Goal: Task Accomplishment & Management: Manage account settings

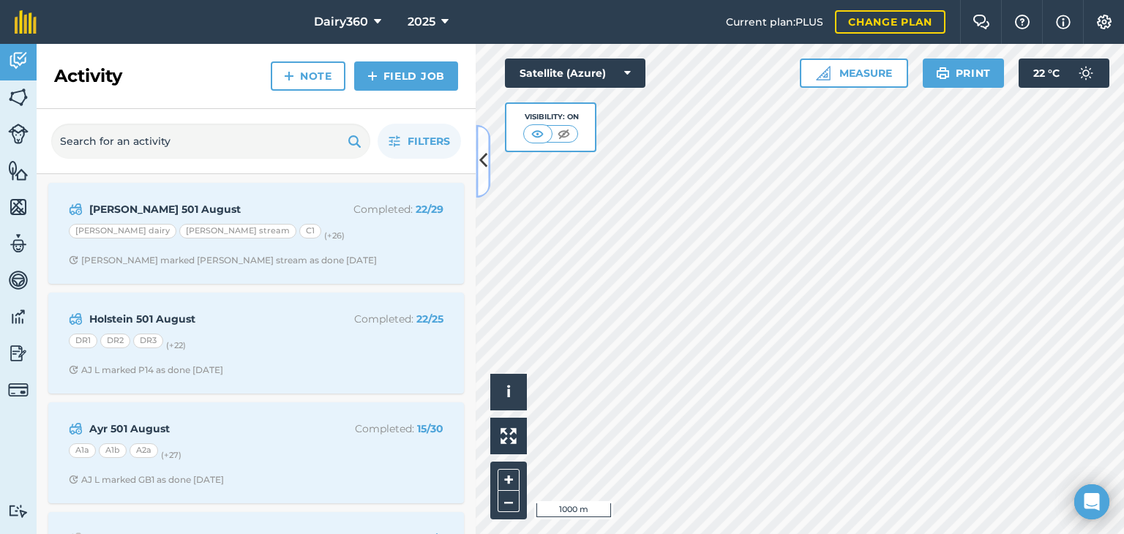
click at [489, 162] on button at bounding box center [483, 160] width 15 height 73
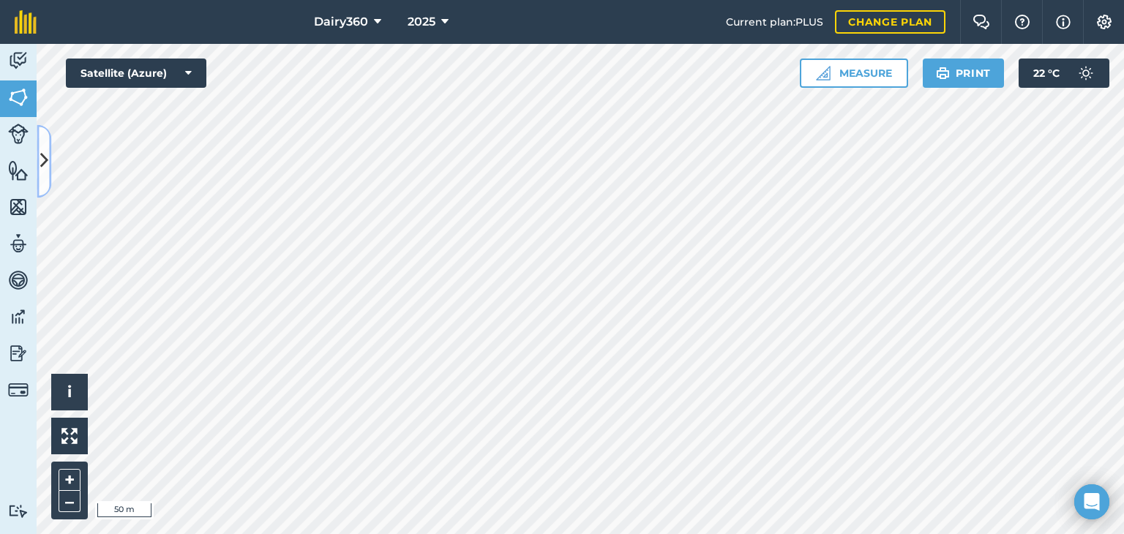
drag, startPoint x: 489, startPoint y: 162, endPoint x: 48, endPoint y: 156, distance: 440.5
click at [48, 156] on button at bounding box center [44, 160] width 15 height 73
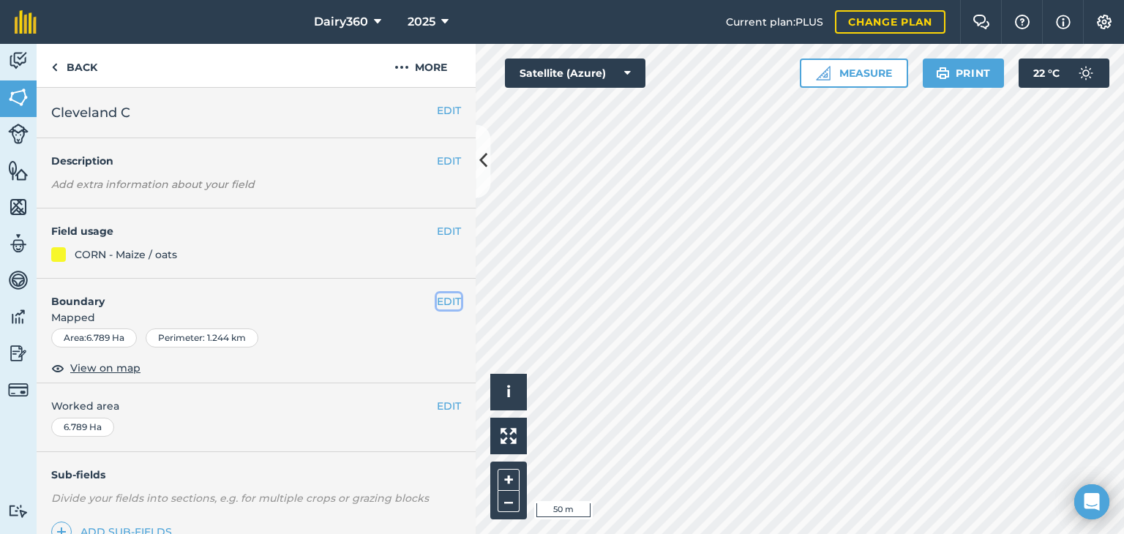
click at [437, 301] on button "EDIT" at bounding box center [449, 301] width 24 height 16
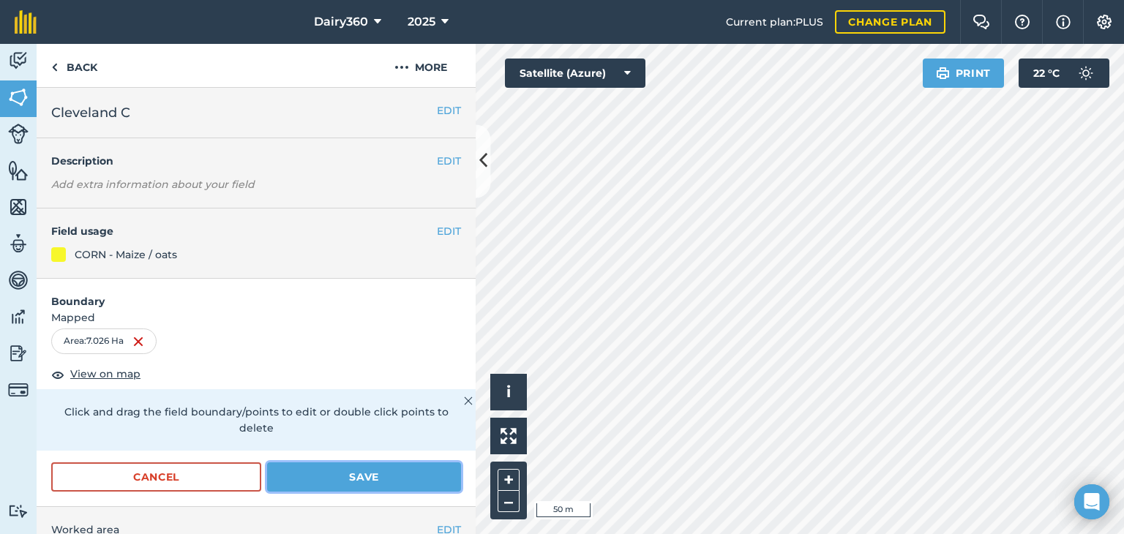
click at [356, 470] on button "Save" at bounding box center [364, 476] width 194 height 29
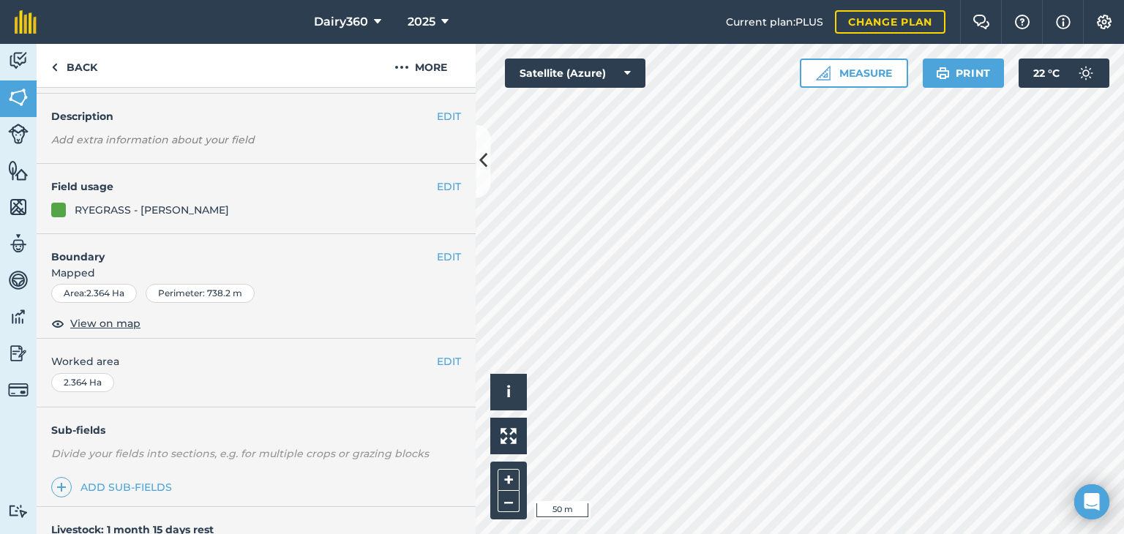
scroll to position [18, 0]
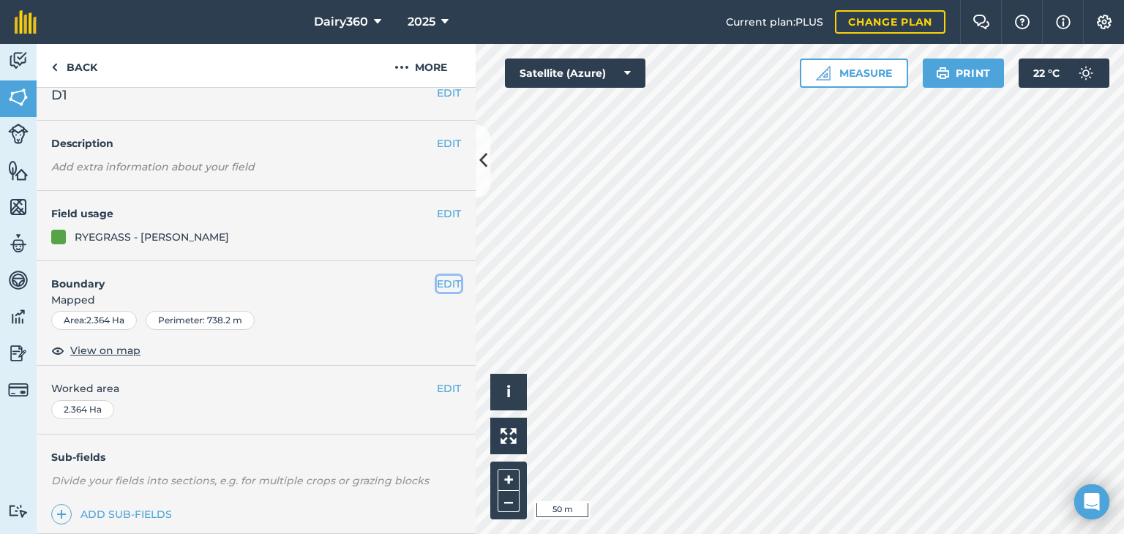
click at [437, 282] on button "EDIT" at bounding box center [449, 284] width 24 height 16
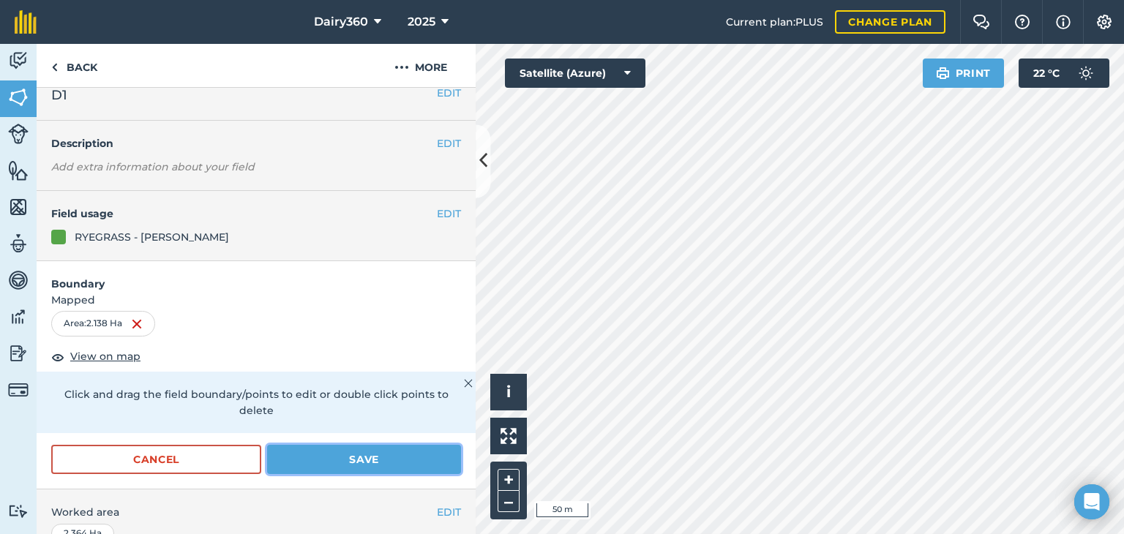
click at [380, 457] on button "Save" at bounding box center [364, 459] width 194 height 29
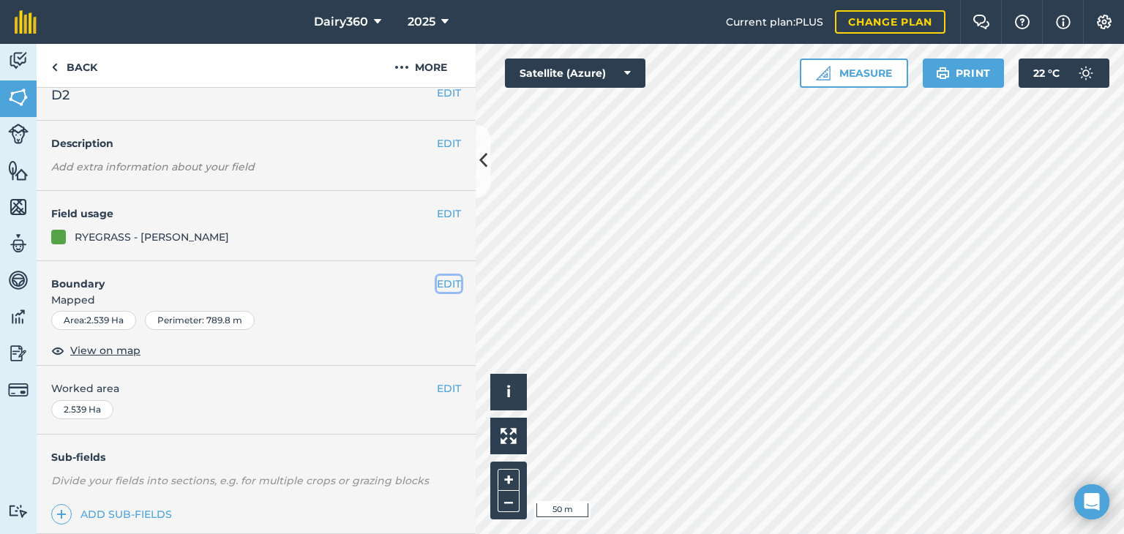
click at [437, 284] on button "EDIT" at bounding box center [449, 284] width 24 height 16
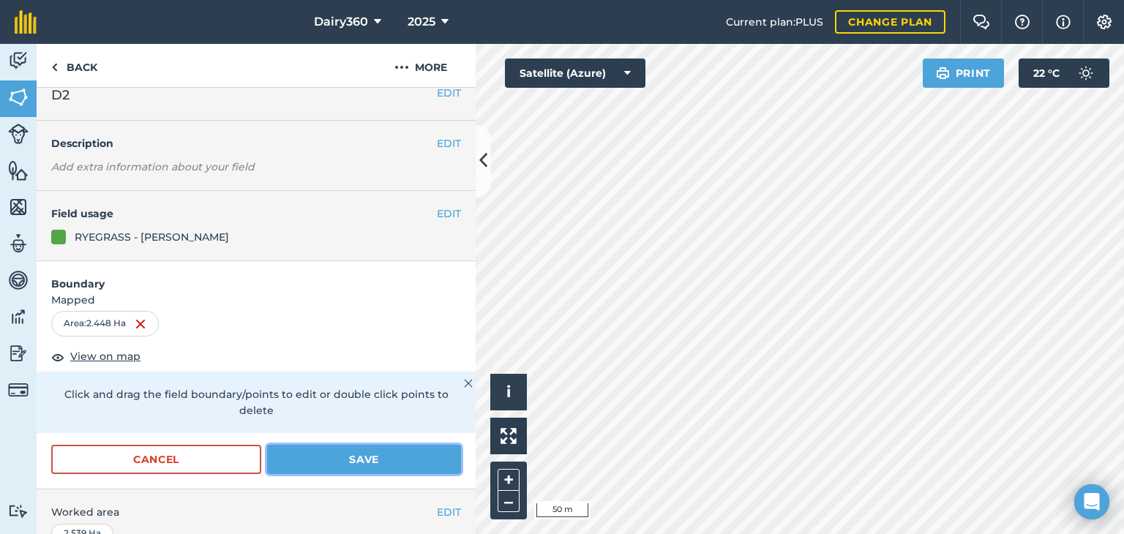
click at [293, 457] on button "Save" at bounding box center [364, 459] width 194 height 29
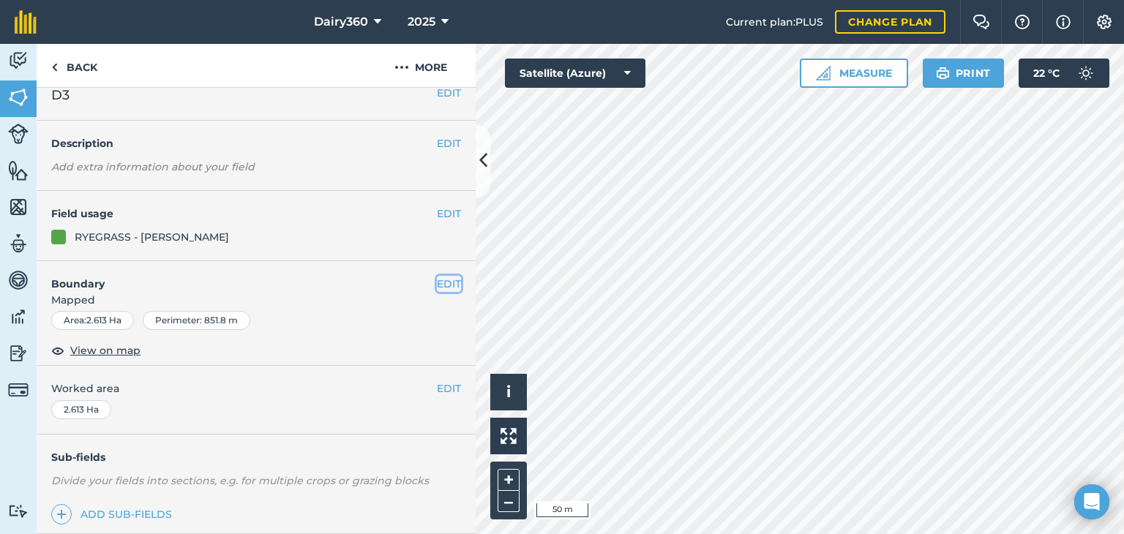
click at [437, 284] on button "EDIT" at bounding box center [449, 284] width 24 height 16
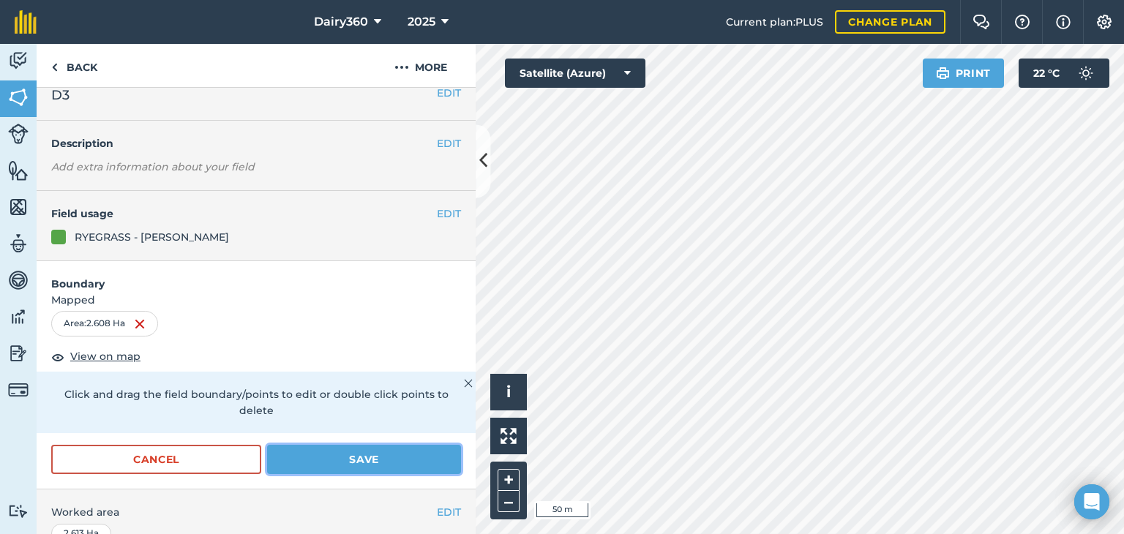
click at [357, 457] on button "Save" at bounding box center [364, 459] width 194 height 29
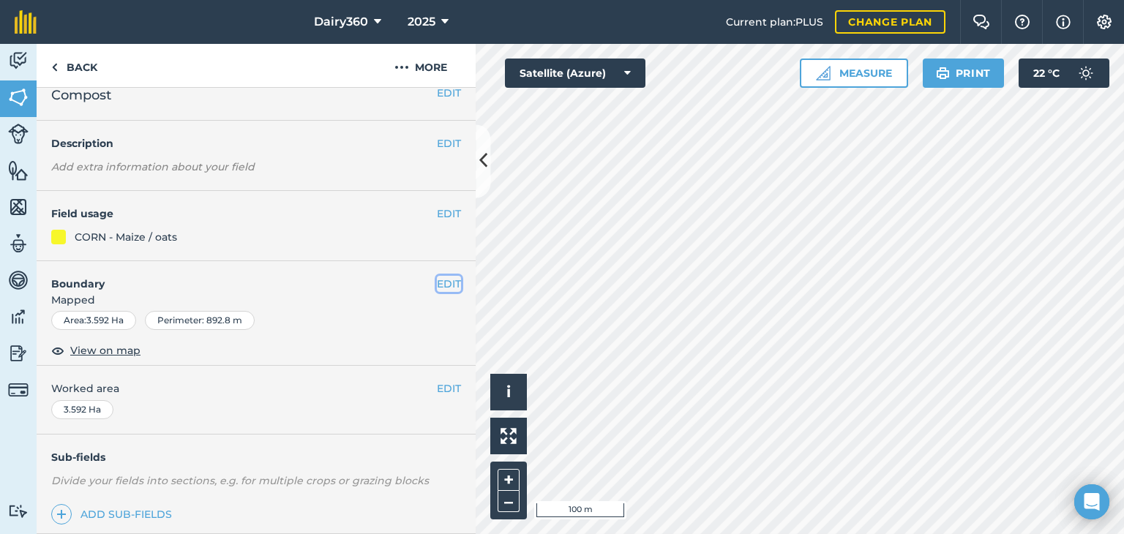
drag, startPoint x: 495, startPoint y: 408, endPoint x: 439, endPoint y: 284, distance: 136.3
click at [439, 284] on button "EDIT" at bounding box center [449, 284] width 24 height 16
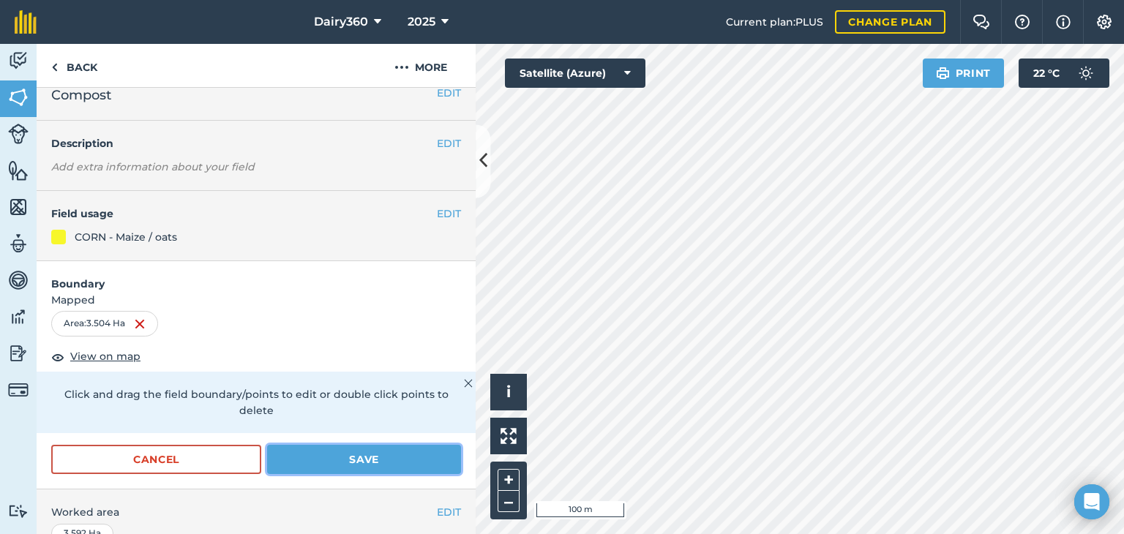
click at [413, 456] on button "Save" at bounding box center [364, 459] width 194 height 29
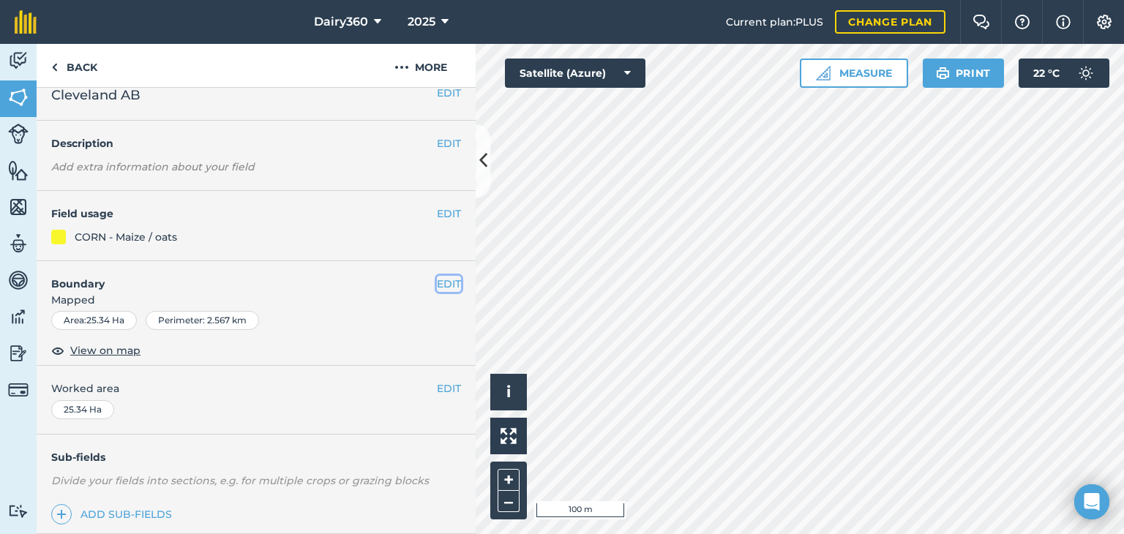
drag, startPoint x: 504, startPoint y: 384, endPoint x: 436, endPoint y: 285, distance: 120.0
click at [437, 285] on button "EDIT" at bounding box center [449, 284] width 24 height 16
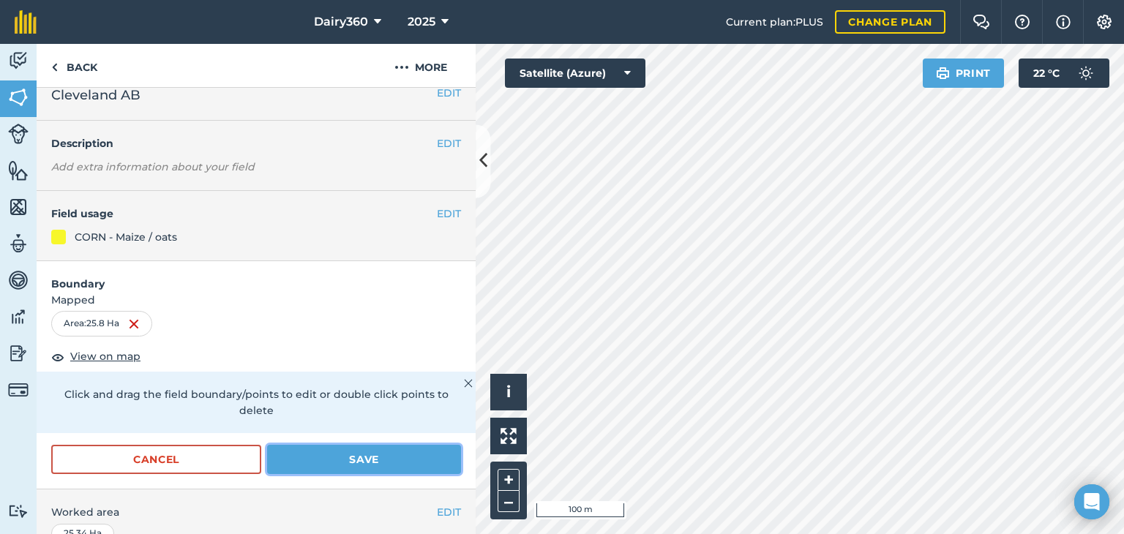
click at [378, 462] on button "Save" at bounding box center [364, 459] width 194 height 29
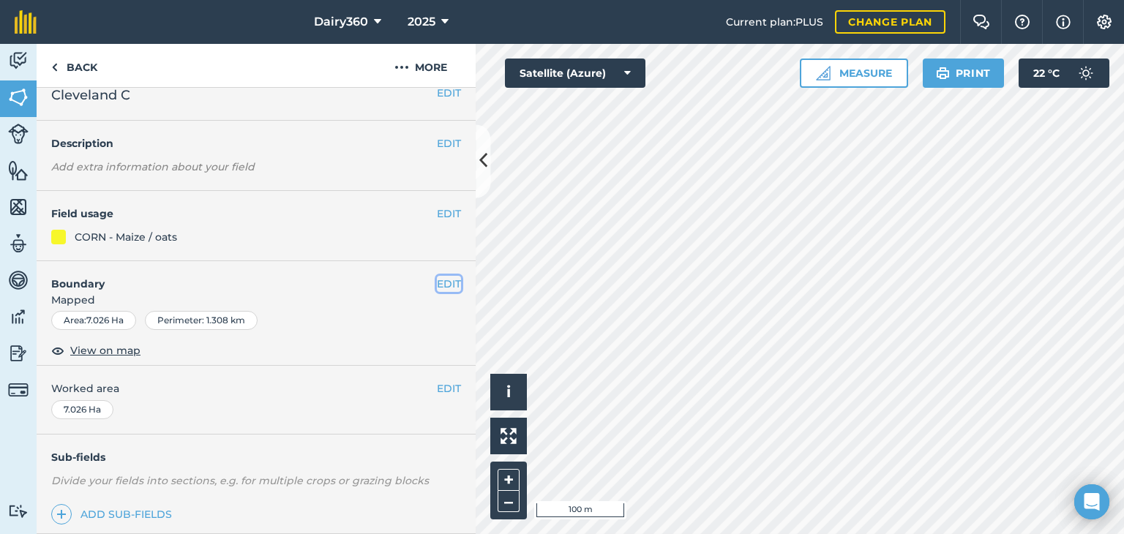
drag, startPoint x: 525, startPoint y: 375, endPoint x: 435, endPoint y: 282, distance: 129.9
click at [437, 282] on button "EDIT" at bounding box center [449, 284] width 24 height 16
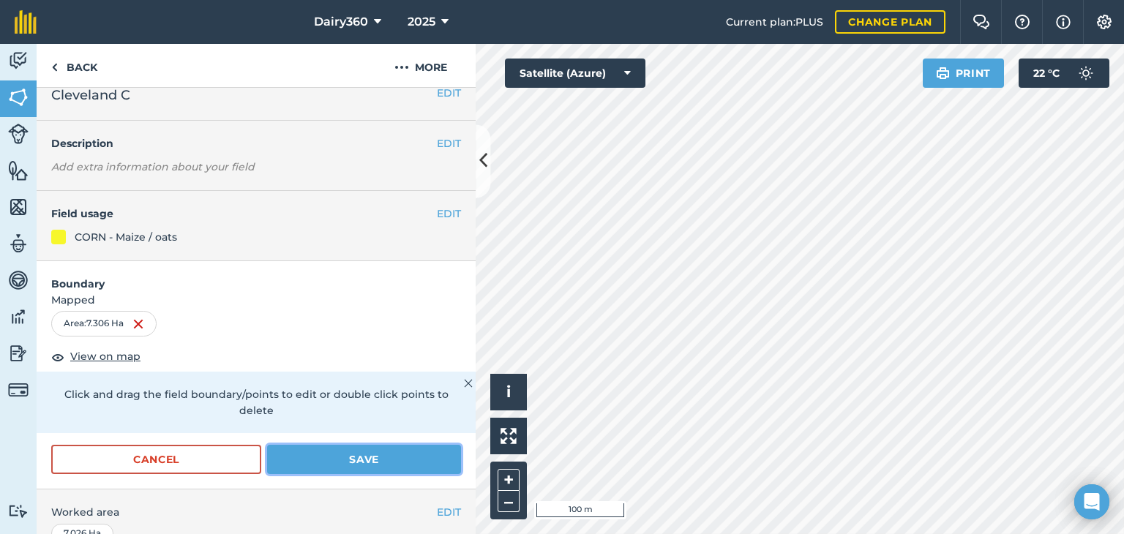
click at [427, 450] on button "Save" at bounding box center [364, 459] width 194 height 29
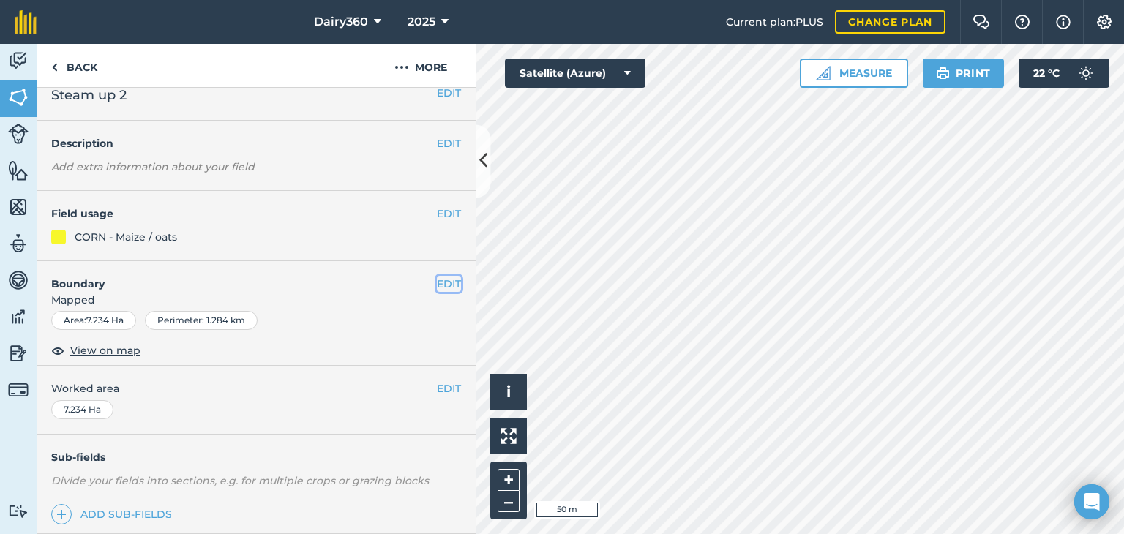
drag, startPoint x: 468, startPoint y: 432, endPoint x: 436, endPoint y: 282, distance: 153.3
click at [437, 282] on button "EDIT" at bounding box center [449, 284] width 24 height 16
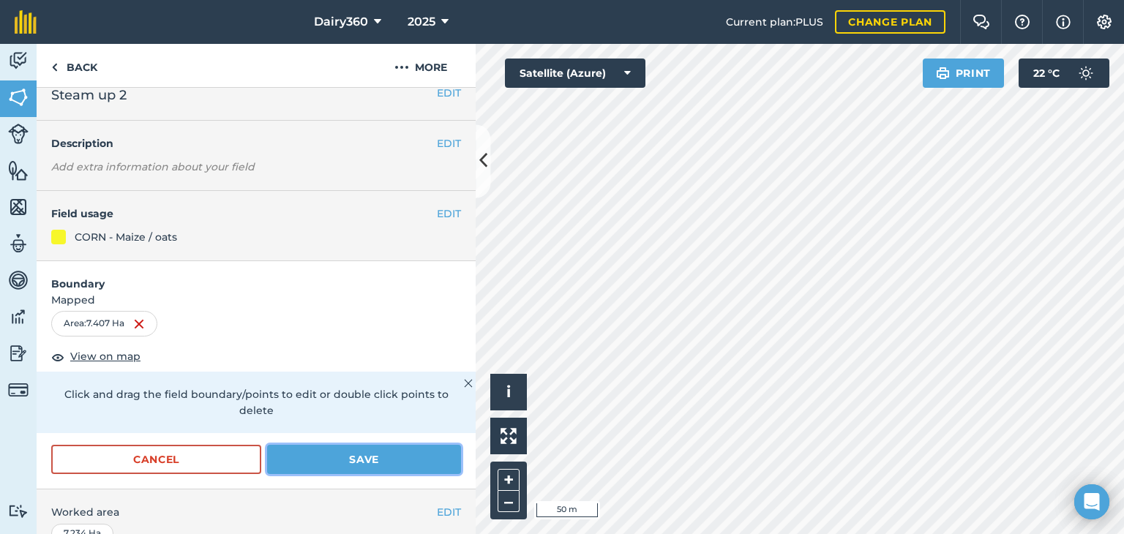
click at [334, 450] on button "Save" at bounding box center [364, 459] width 194 height 29
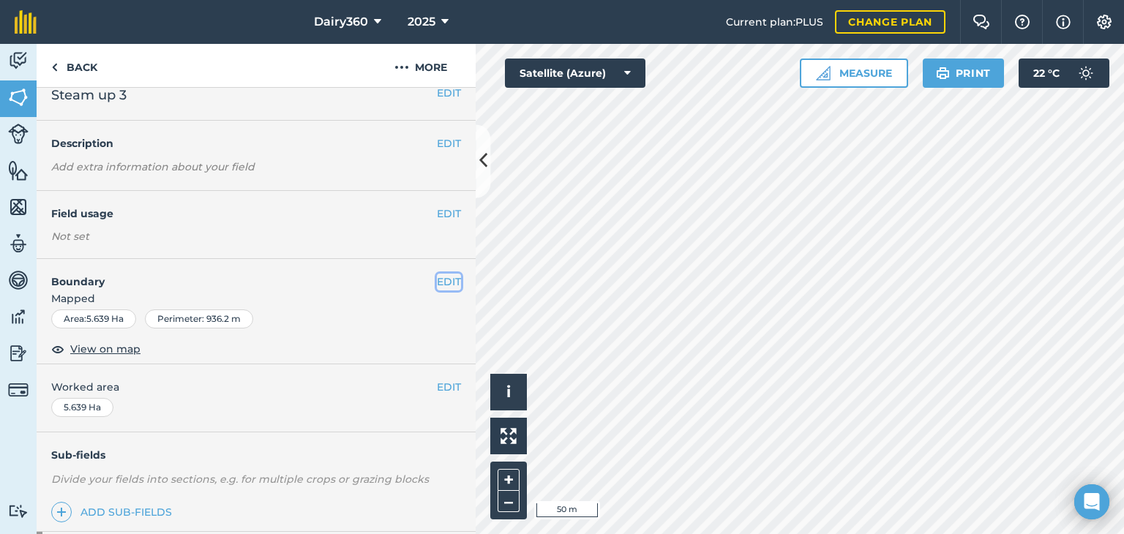
drag, startPoint x: 438, startPoint y: 405, endPoint x: 438, endPoint y: 279, distance: 125.9
click at [438, 279] on button "EDIT" at bounding box center [449, 282] width 24 height 16
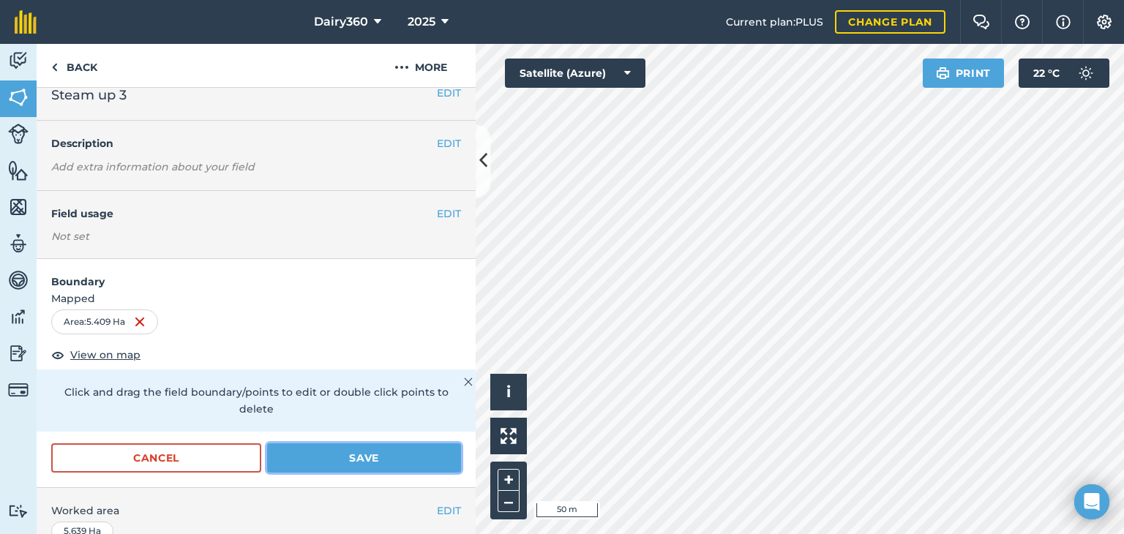
click at [380, 462] on button "Save" at bounding box center [364, 457] width 194 height 29
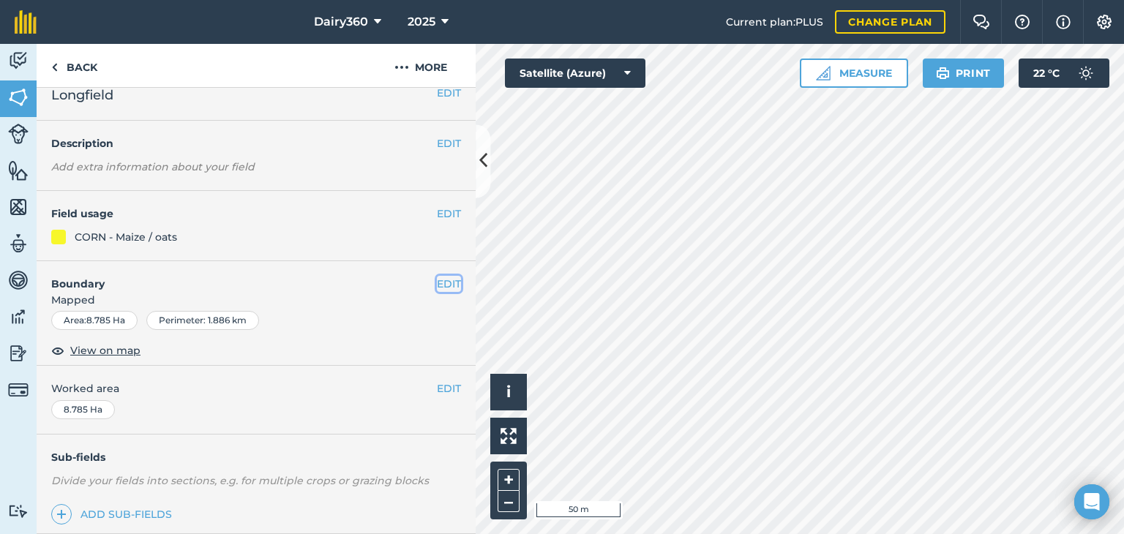
drag, startPoint x: 514, startPoint y: 421, endPoint x: 444, endPoint y: 281, distance: 156.1
click at [444, 281] on button "EDIT" at bounding box center [449, 284] width 24 height 16
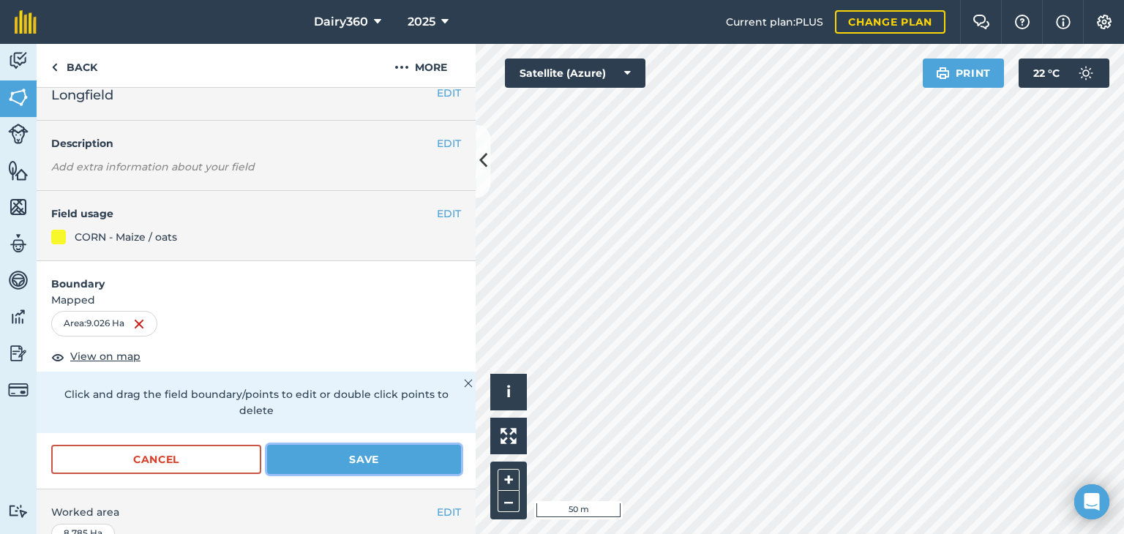
click at [333, 457] on button "Save" at bounding box center [364, 459] width 194 height 29
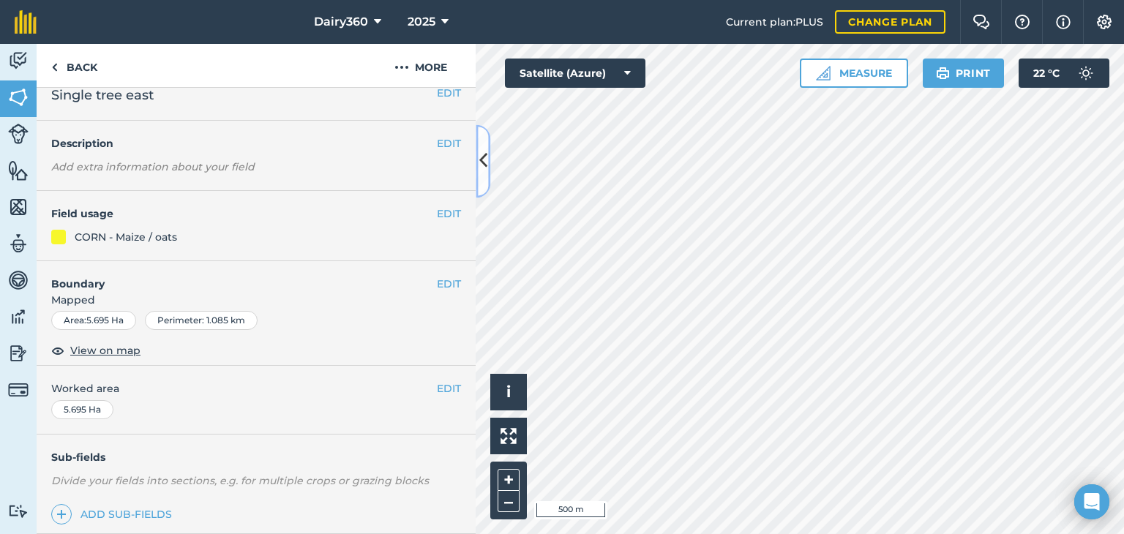
click at [483, 168] on icon at bounding box center [483, 162] width 8 height 26
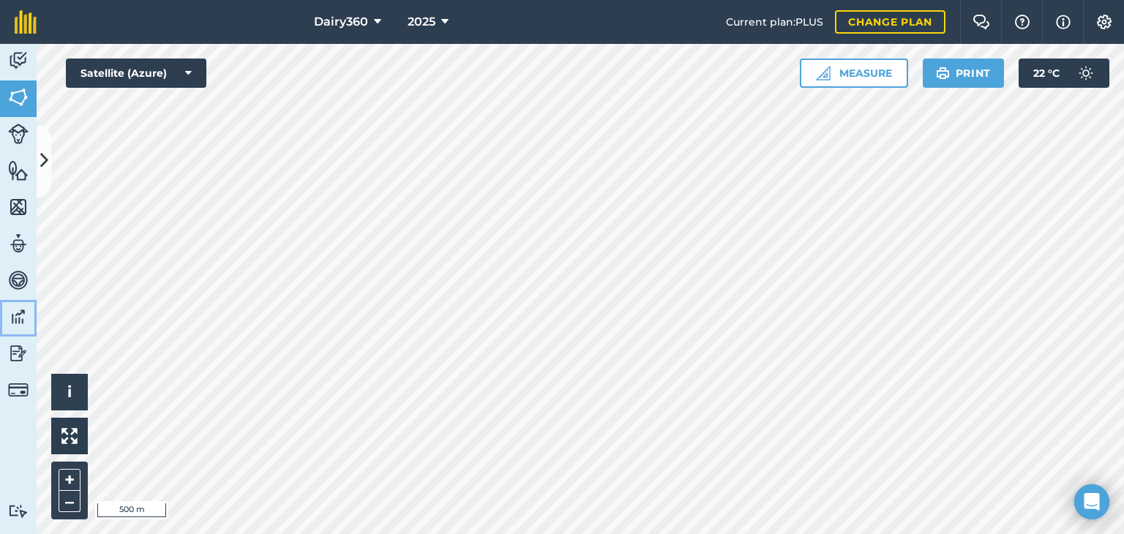
click at [18, 318] on img at bounding box center [18, 317] width 20 height 22
click at [47, 165] on icon at bounding box center [44, 162] width 8 height 26
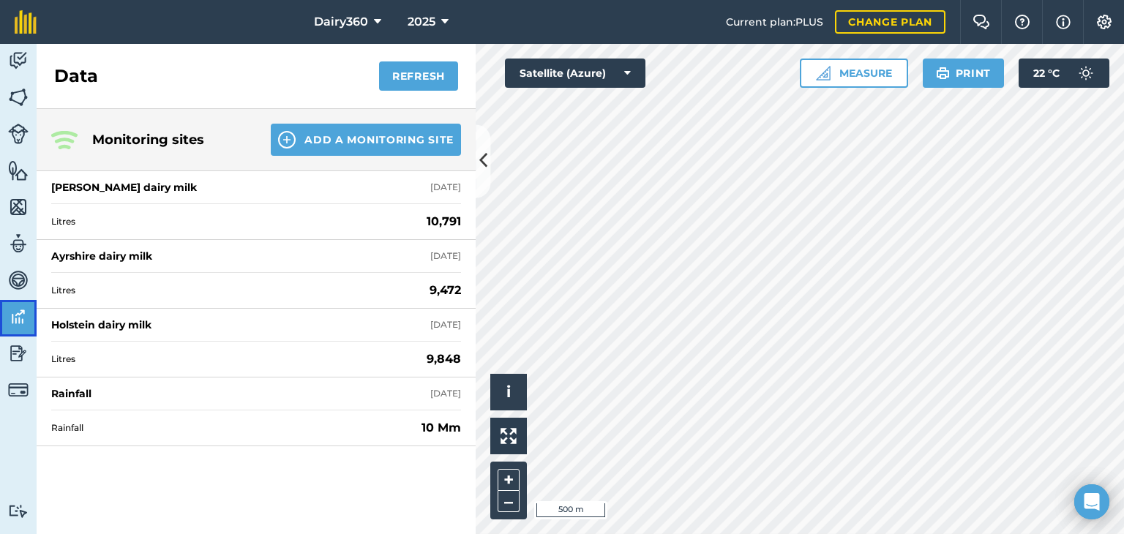
click at [9, 314] on img at bounding box center [18, 317] width 20 height 22
click at [9, 352] on img at bounding box center [18, 353] width 20 height 22
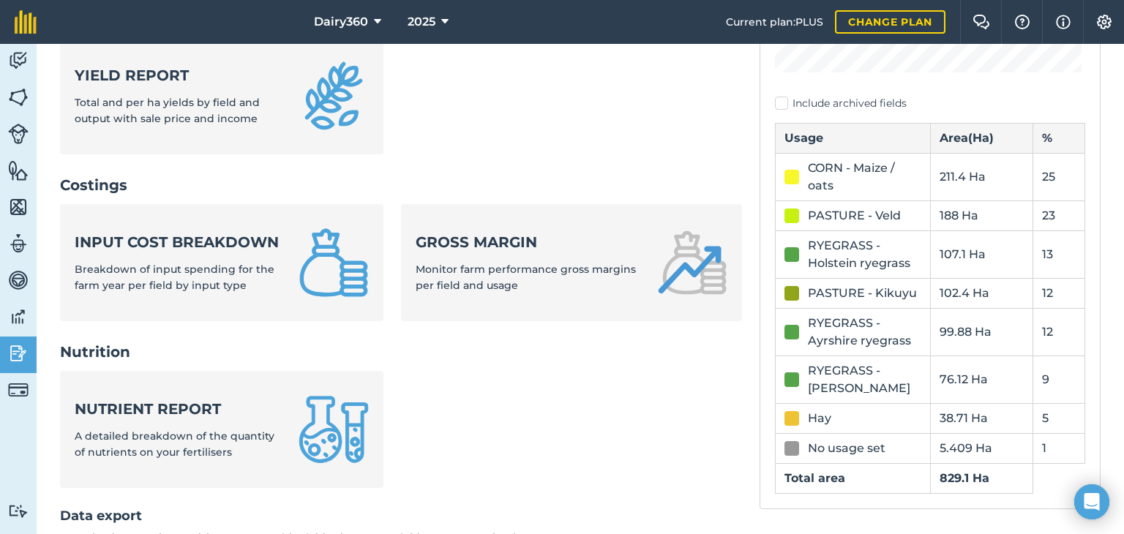
scroll to position [439, 0]
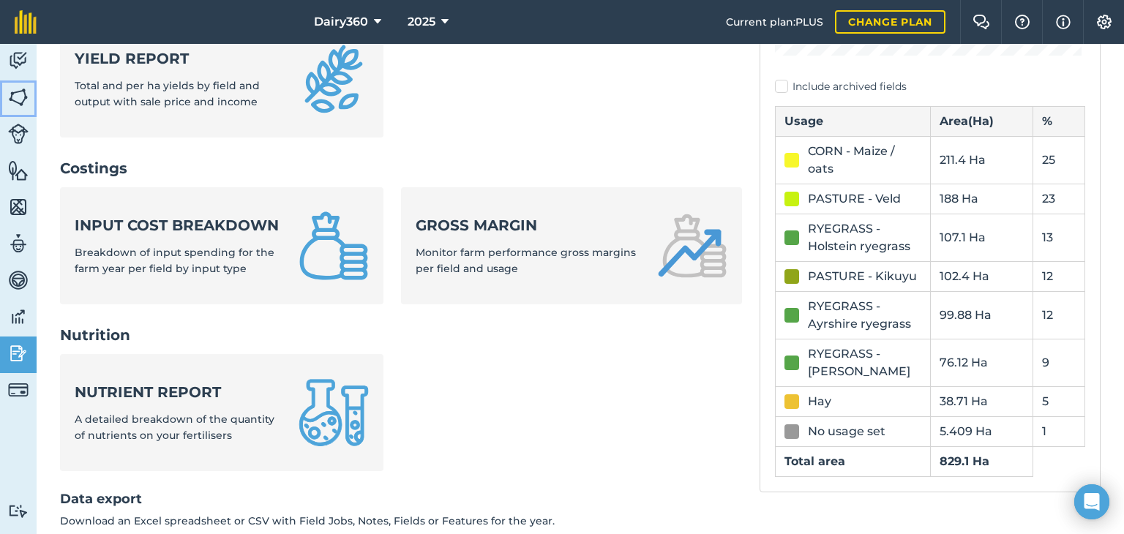
click at [19, 102] on img at bounding box center [18, 97] width 20 height 22
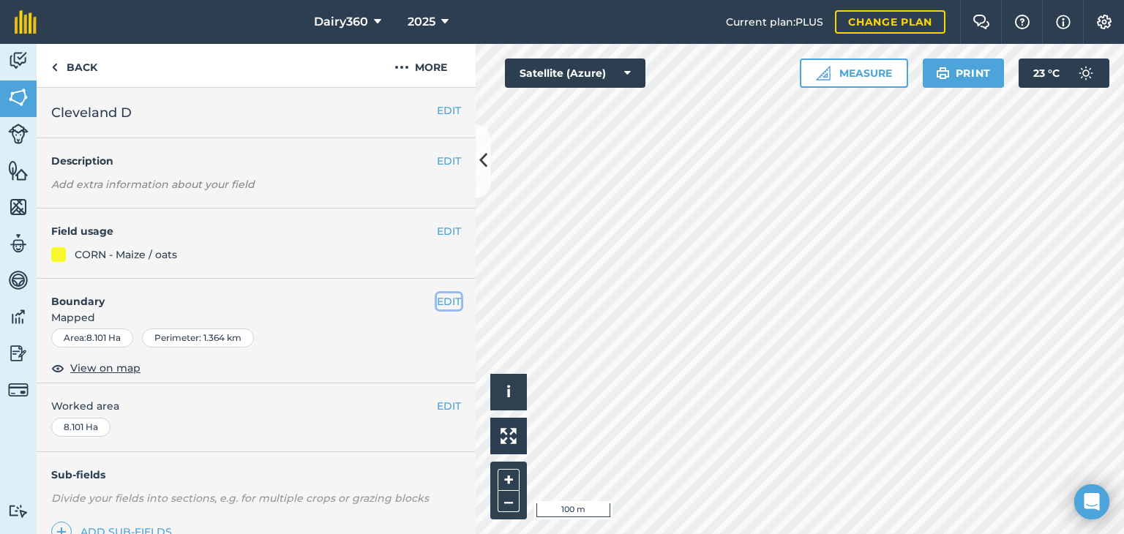
click at [441, 298] on button "EDIT" at bounding box center [449, 301] width 24 height 16
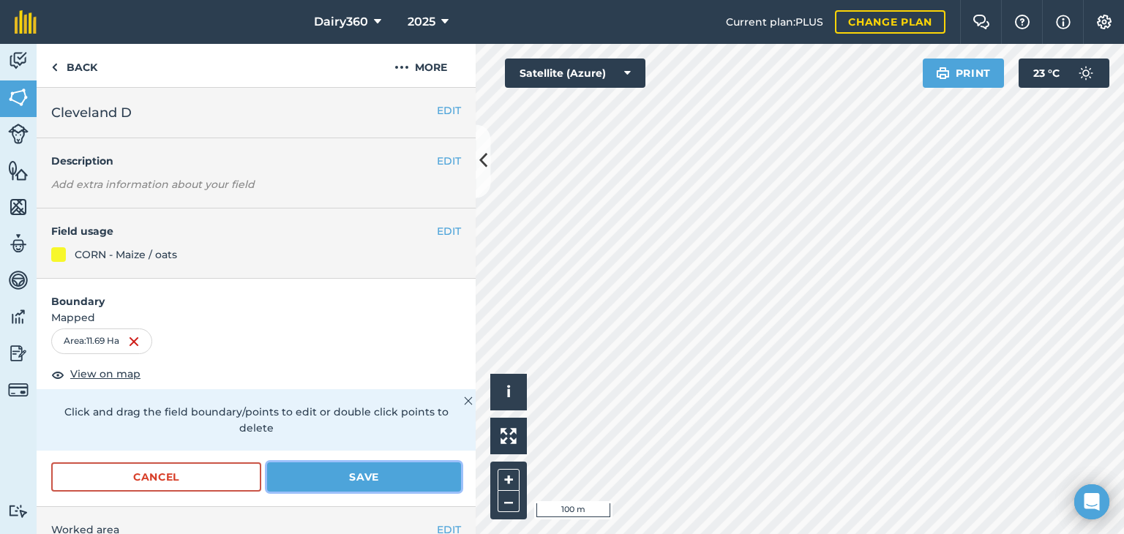
click at [365, 473] on button "Save" at bounding box center [364, 476] width 194 height 29
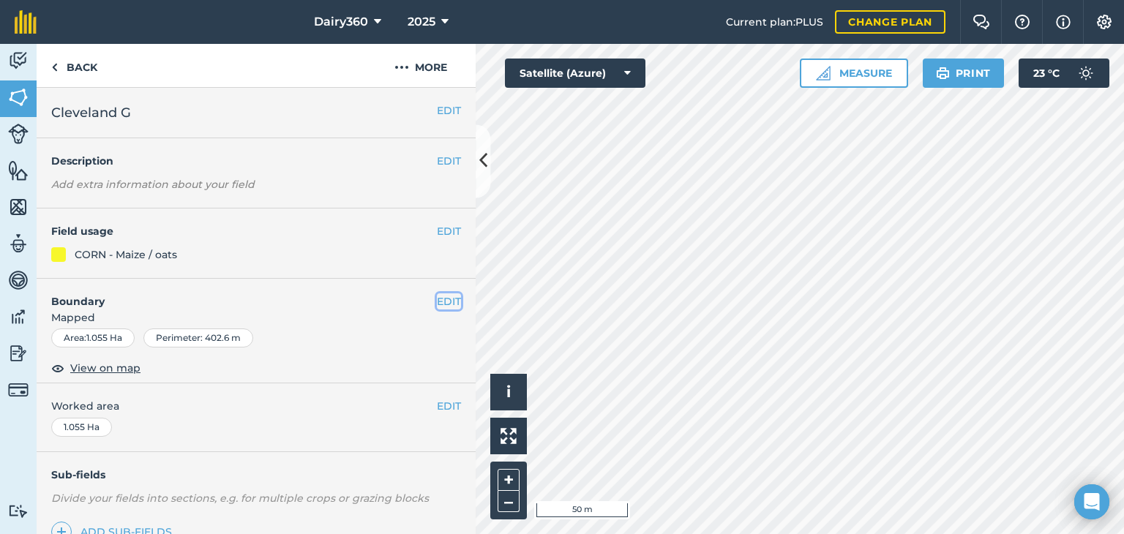
drag, startPoint x: 497, startPoint y: 473, endPoint x: 433, endPoint y: 297, distance: 186.8
click at [437, 297] on button "EDIT" at bounding box center [449, 301] width 24 height 16
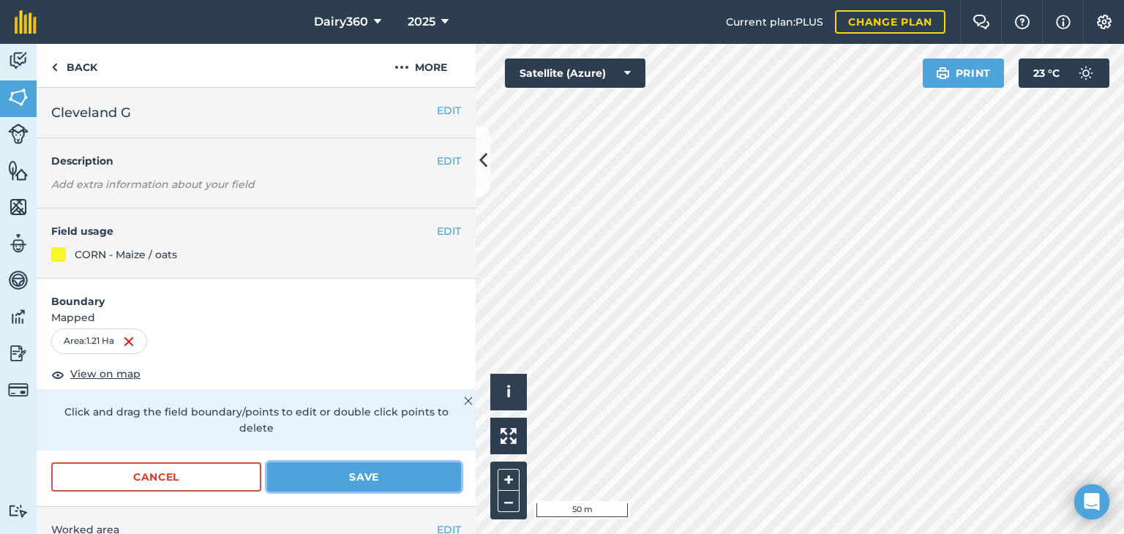
click at [389, 479] on button "Save" at bounding box center [364, 476] width 194 height 29
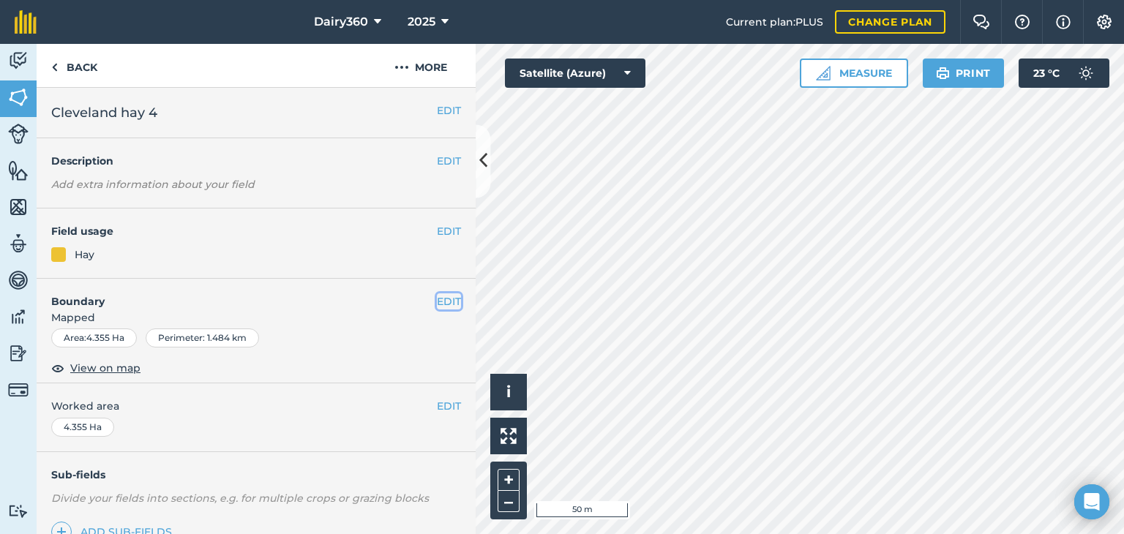
drag, startPoint x: 498, startPoint y: 469, endPoint x: 437, endPoint y: 302, distance: 177.8
click at [437, 302] on button "EDIT" at bounding box center [449, 301] width 24 height 16
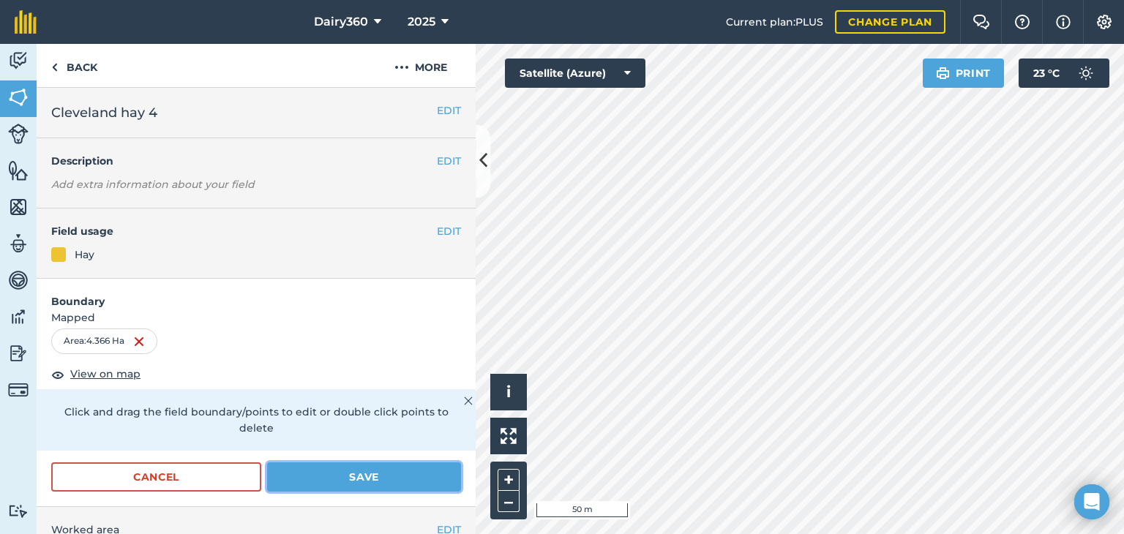
click at [398, 473] on button "Save" at bounding box center [364, 476] width 194 height 29
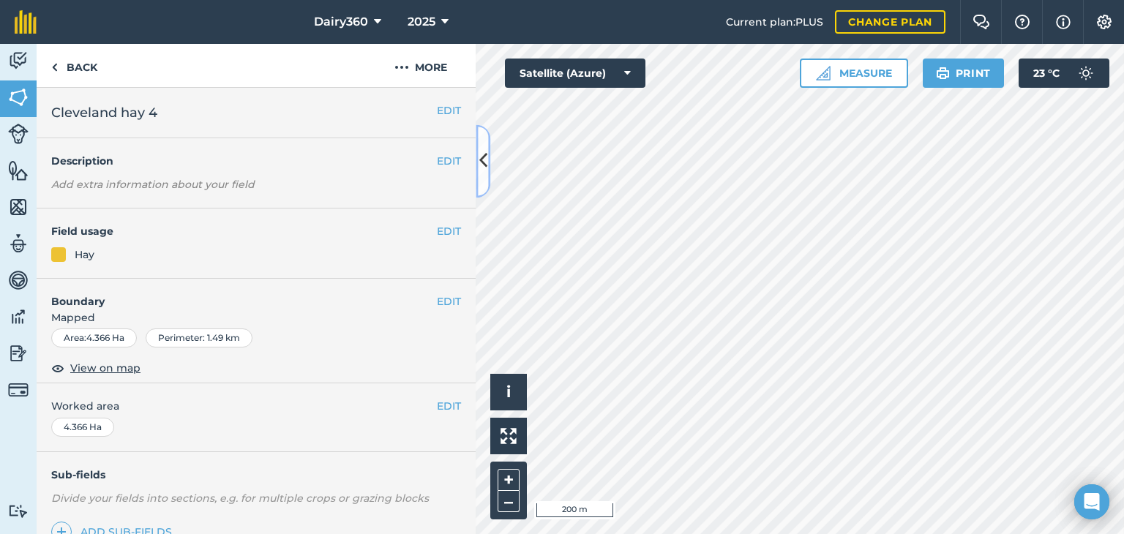
click at [479, 158] on icon at bounding box center [483, 162] width 8 height 26
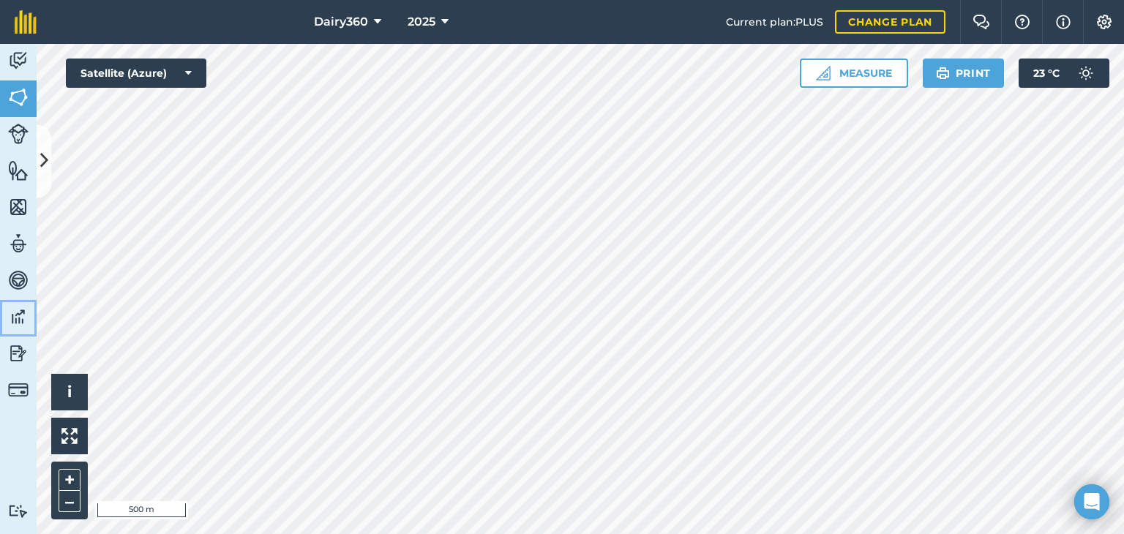
click at [20, 318] on img at bounding box center [18, 317] width 20 height 22
click at [15, 349] on img at bounding box center [18, 353] width 20 height 22
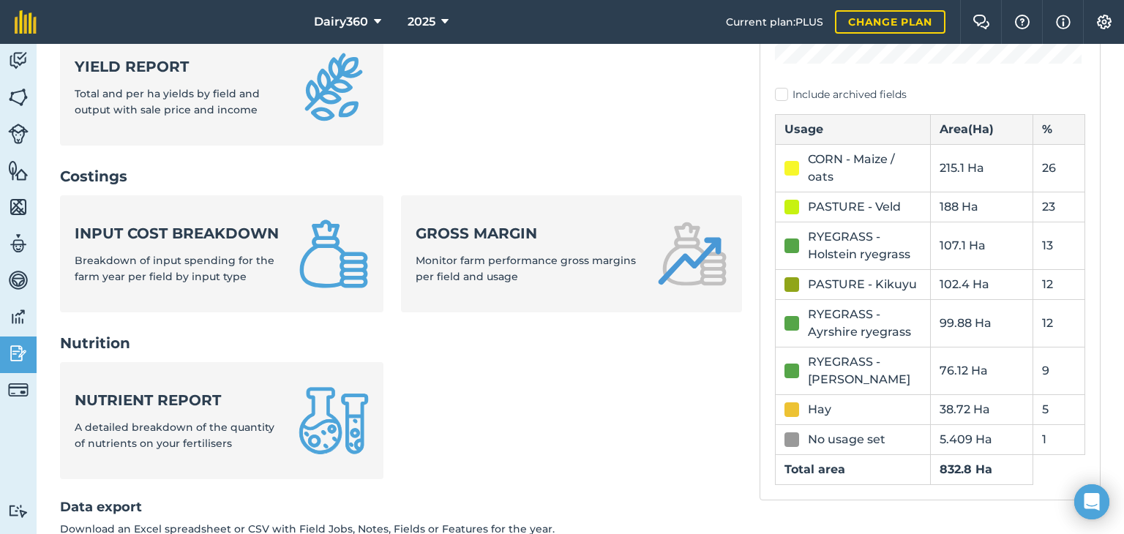
scroll to position [439, 0]
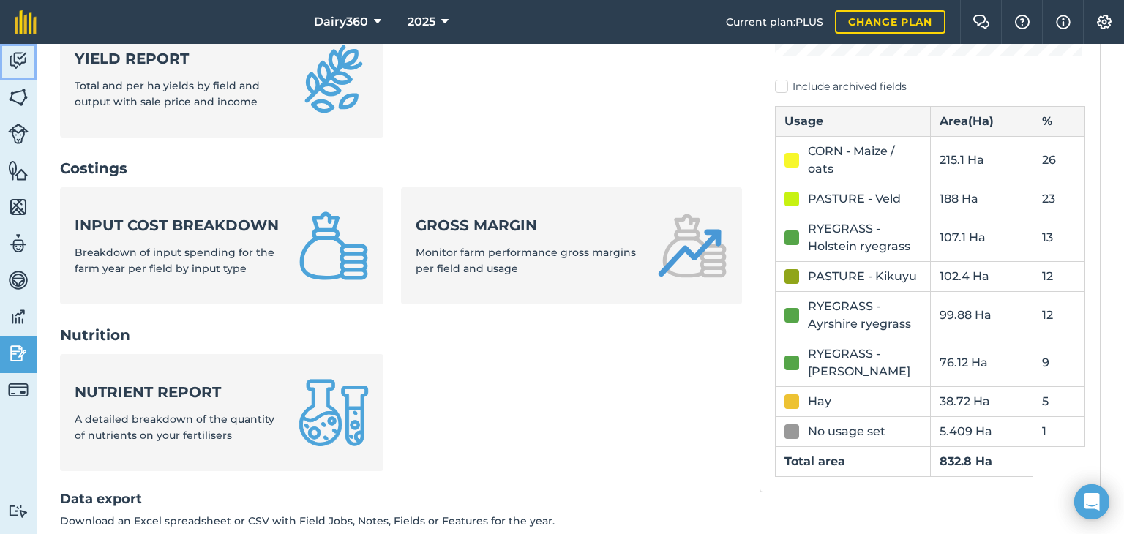
click at [15, 63] on img at bounding box center [18, 61] width 20 height 22
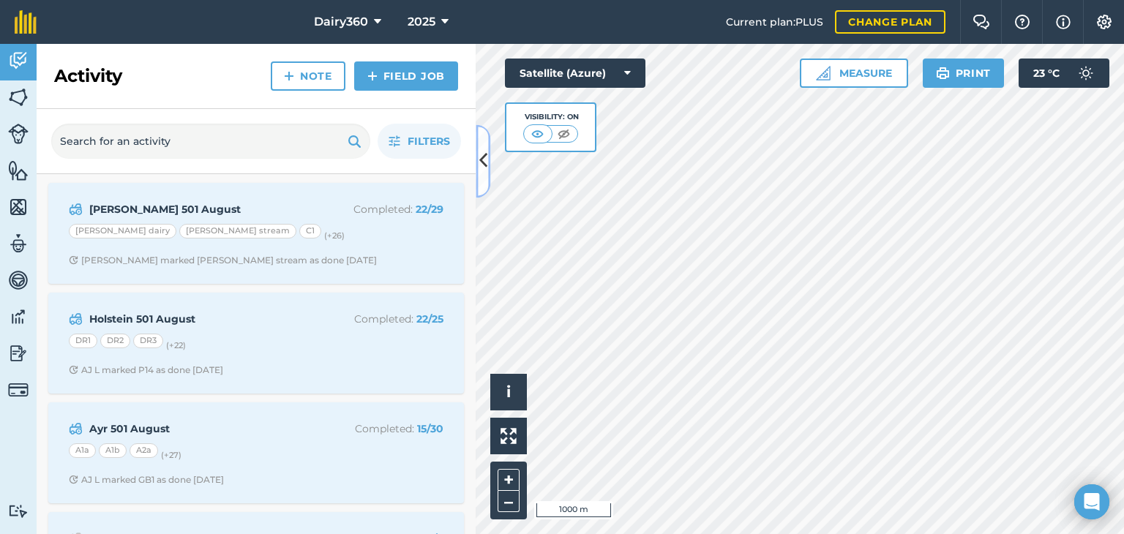
click at [487, 156] on button at bounding box center [483, 160] width 15 height 73
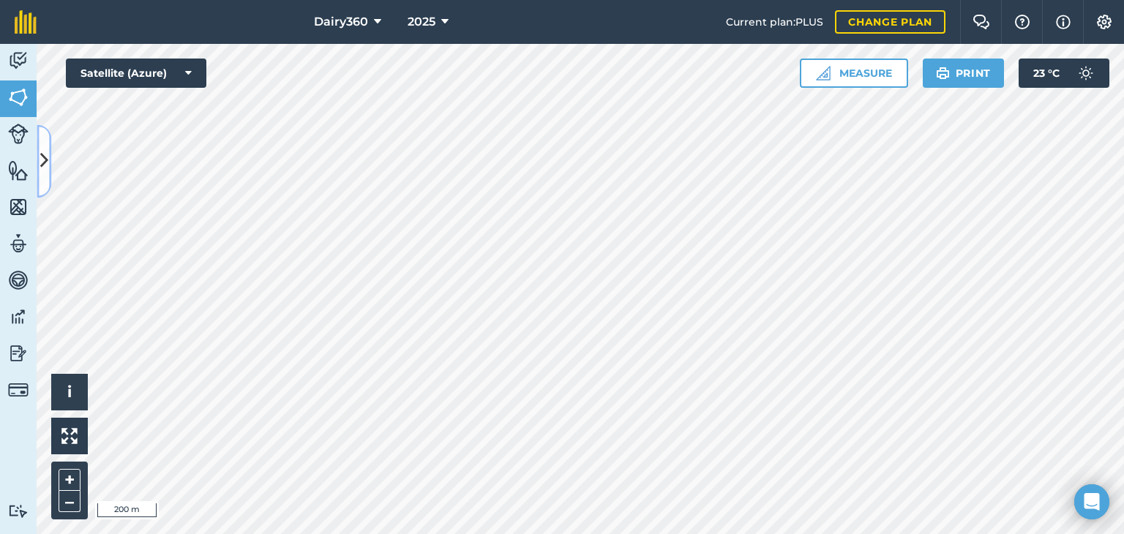
click at [41, 158] on icon at bounding box center [44, 162] width 8 height 26
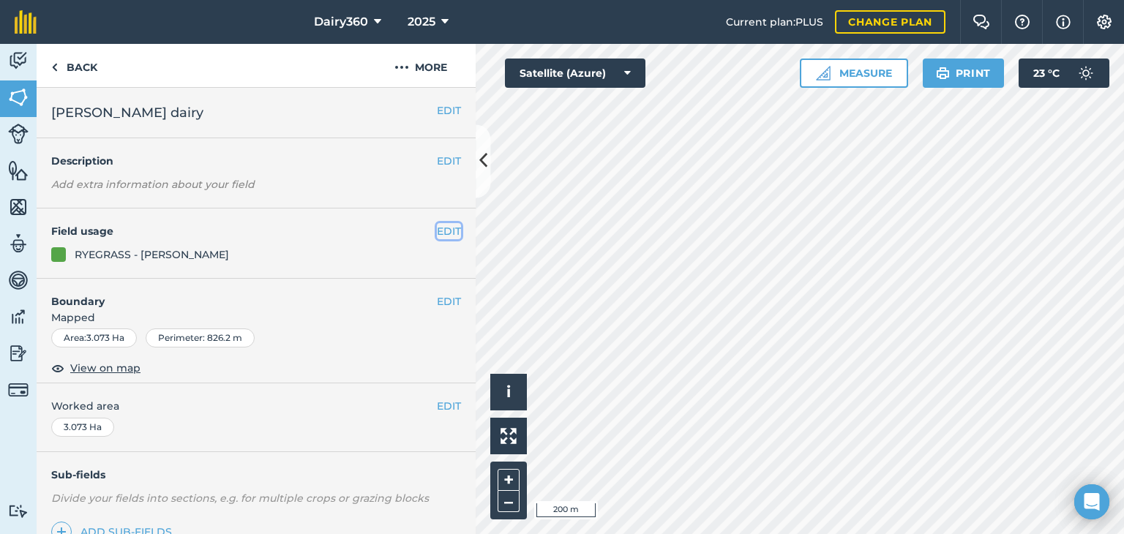
click at [446, 235] on button "EDIT" at bounding box center [449, 231] width 24 height 16
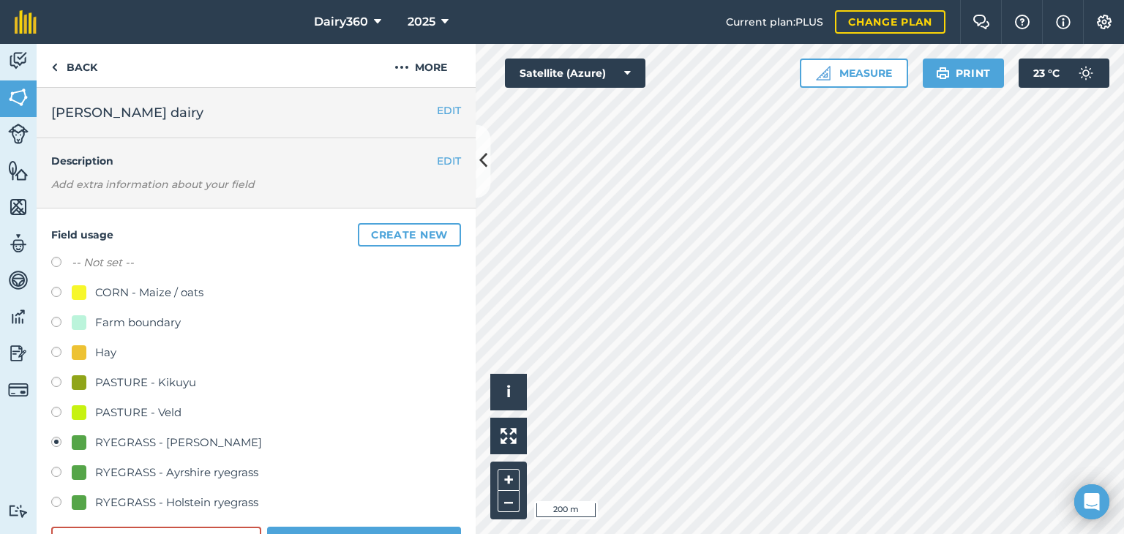
click at [61, 290] on label at bounding box center [61, 294] width 20 height 15
radio input "true"
radio input "false"
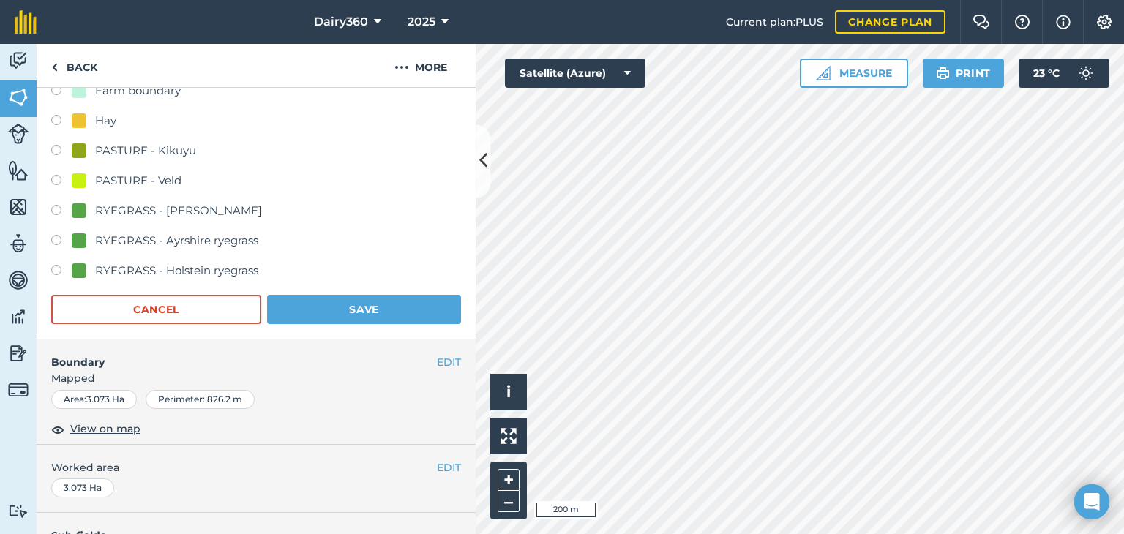
scroll to position [366, 0]
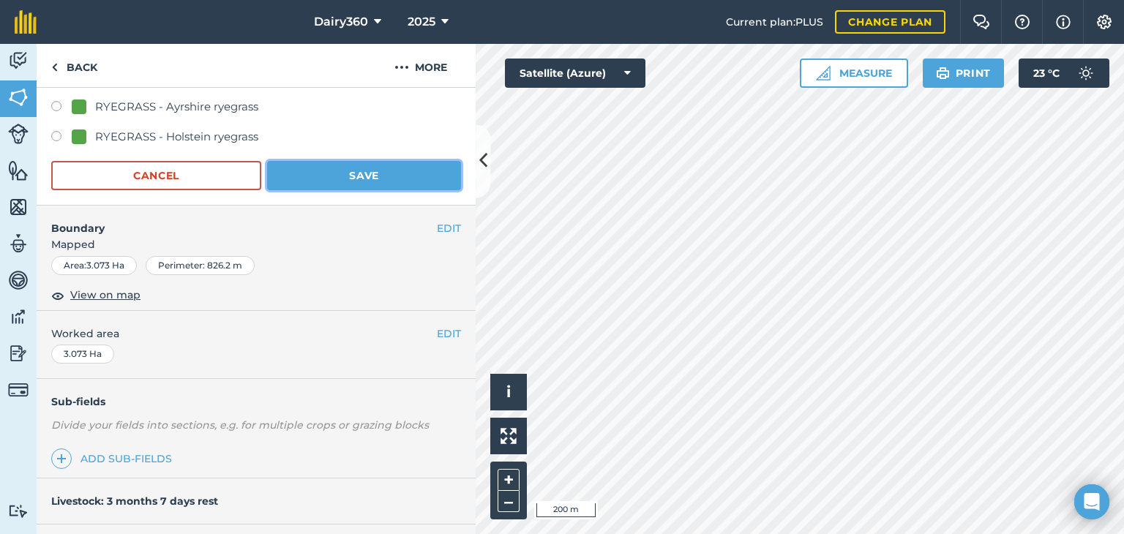
click at [407, 176] on button "Save" at bounding box center [364, 175] width 194 height 29
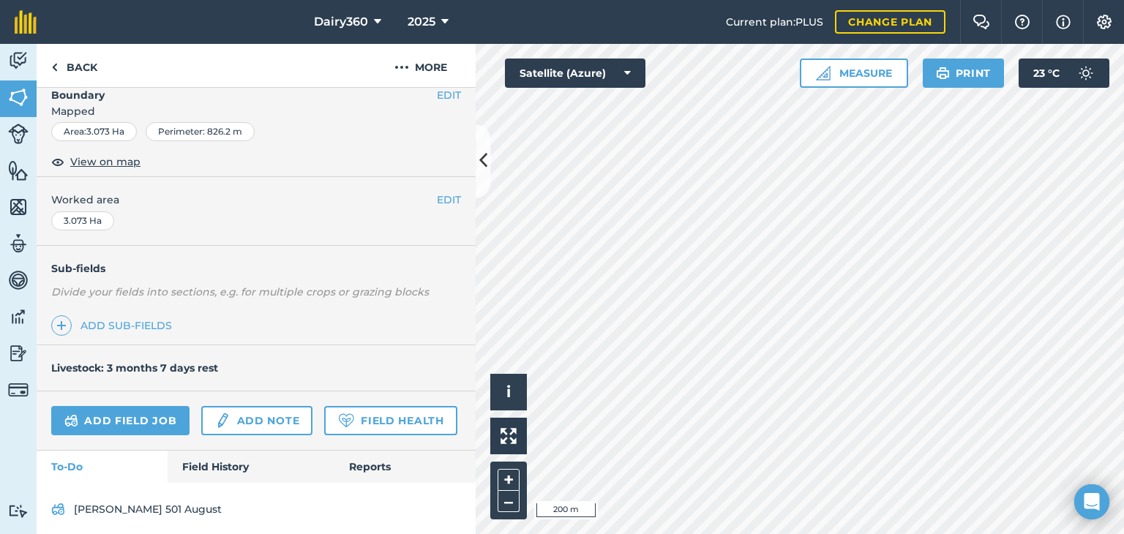
scroll to position [252, 0]
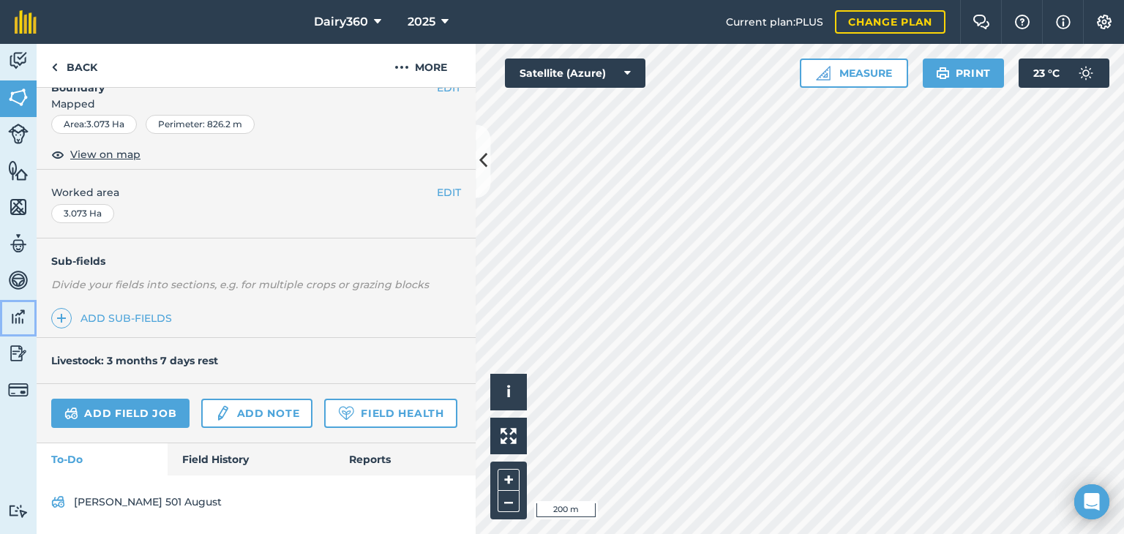
drag, startPoint x: 6, startPoint y: 323, endPoint x: 8, endPoint y: 332, distance: 9.1
click at [6, 323] on link "Data" at bounding box center [18, 318] width 37 height 37
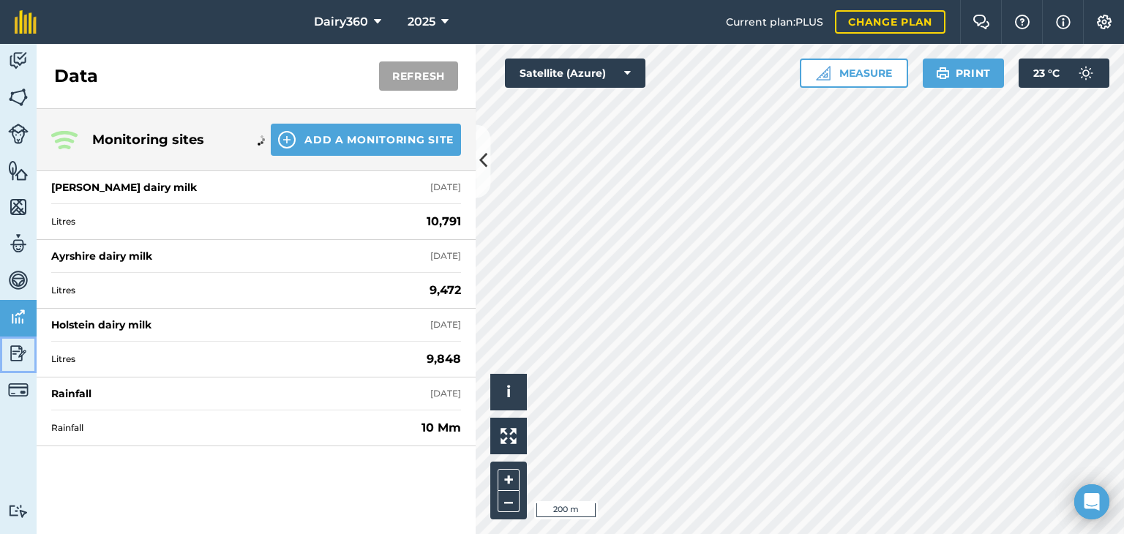
click at [8, 352] on img at bounding box center [18, 353] width 20 height 22
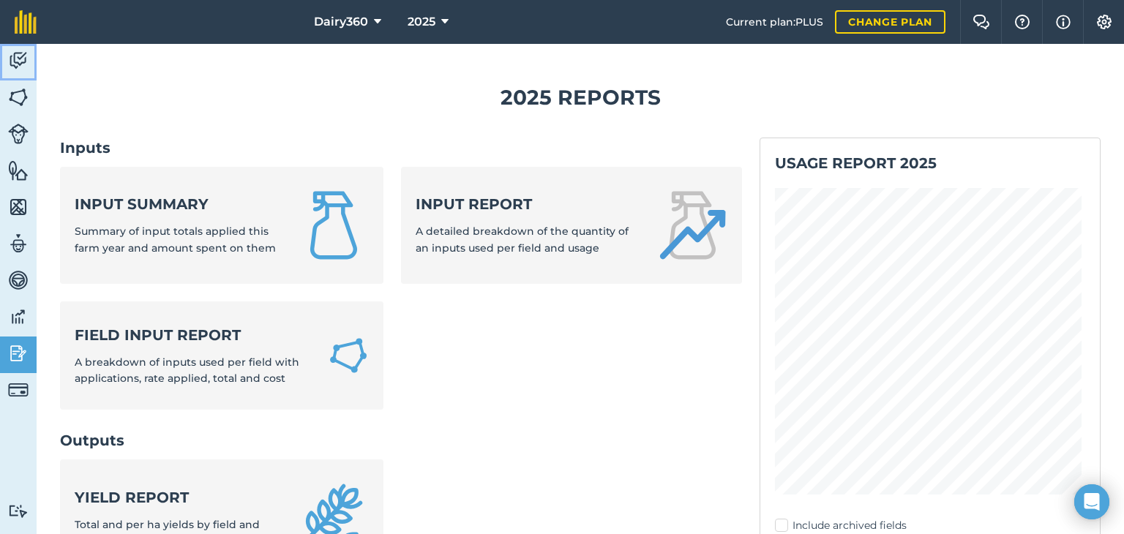
click at [17, 63] on img at bounding box center [18, 61] width 20 height 22
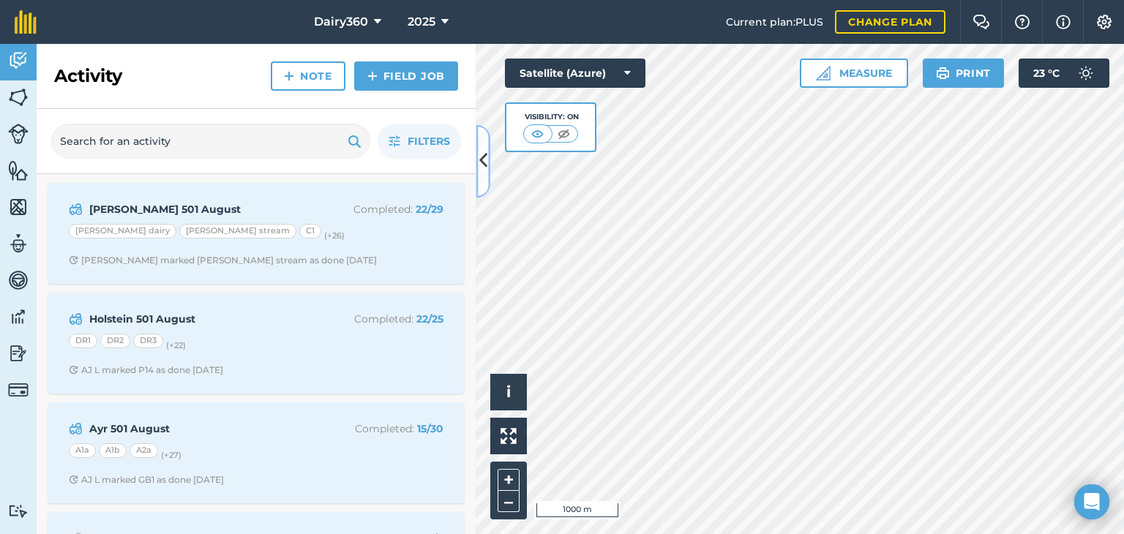
click at [483, 145] on button at bounding box center [483, 160] width 15 height 73
